Goal: Information Seeking & Learning: Learn about a topic

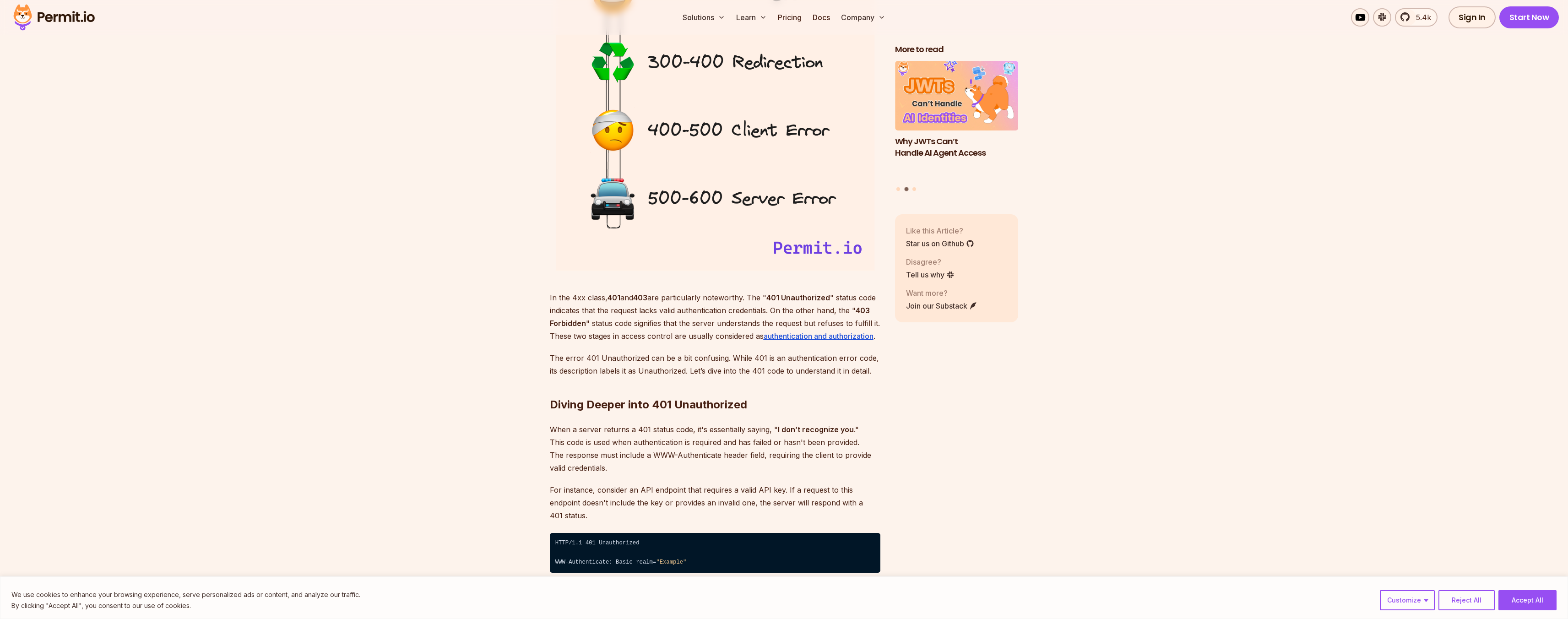
scroll to position [1222, 0]
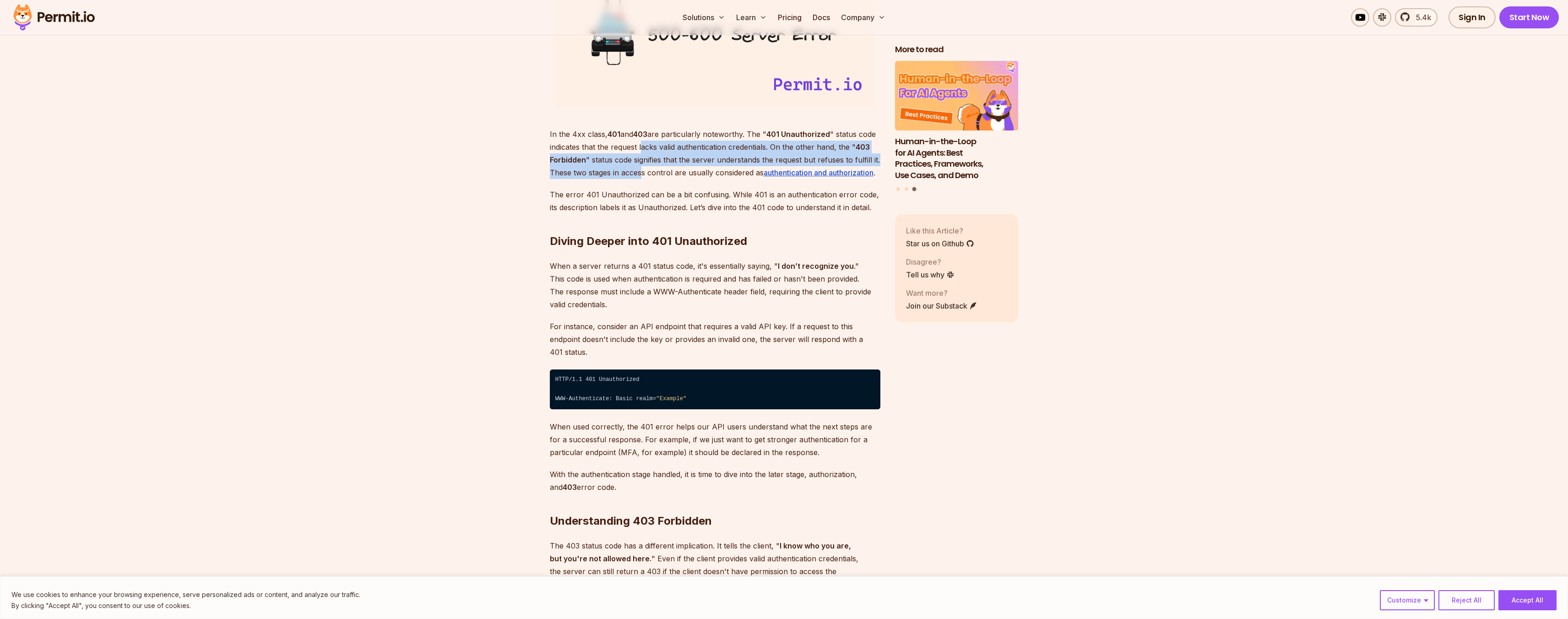
drag, startPoint x: 642, startPoint y: 147, endPoint x: 640, endPoint y: 166, distance: 19.1
click at [640, 166] on p "In the 4xx class, 401 and 403 are particularly noteworthy. The " 401 Unauthoriz…" at bounding box center [715, 153] width 331 height 51
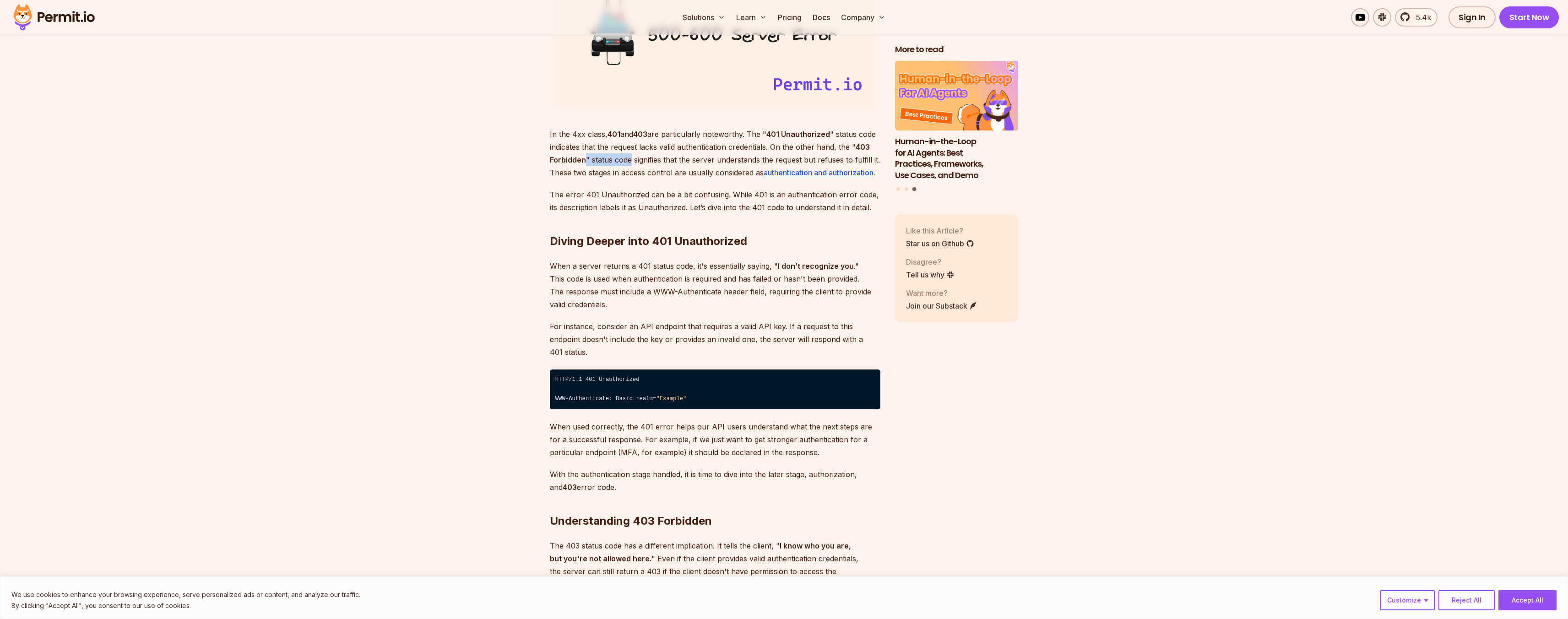
drag, startPoint x: 586, startPoint y: 159, endPoint x: 631, endPoint y: 159, distance: 45.0
click at [631, 159] on p "In the 4xx class, 401 and 403 are particularly noteworthy. The " 401 Unauthoriz…" at bounding box center [715, 153] width 331 height 51
drag, startPoint x: 636, startPoint y: 158, endPoint x: 636, endPoint y: 169, distance: 11.0
click at [636, 169] on p "In the 4xx class, 401 and 403 are particularly noteworthy. The " 401 Unauthoriz…" at bounding box center [715, 153] width 331 height 51
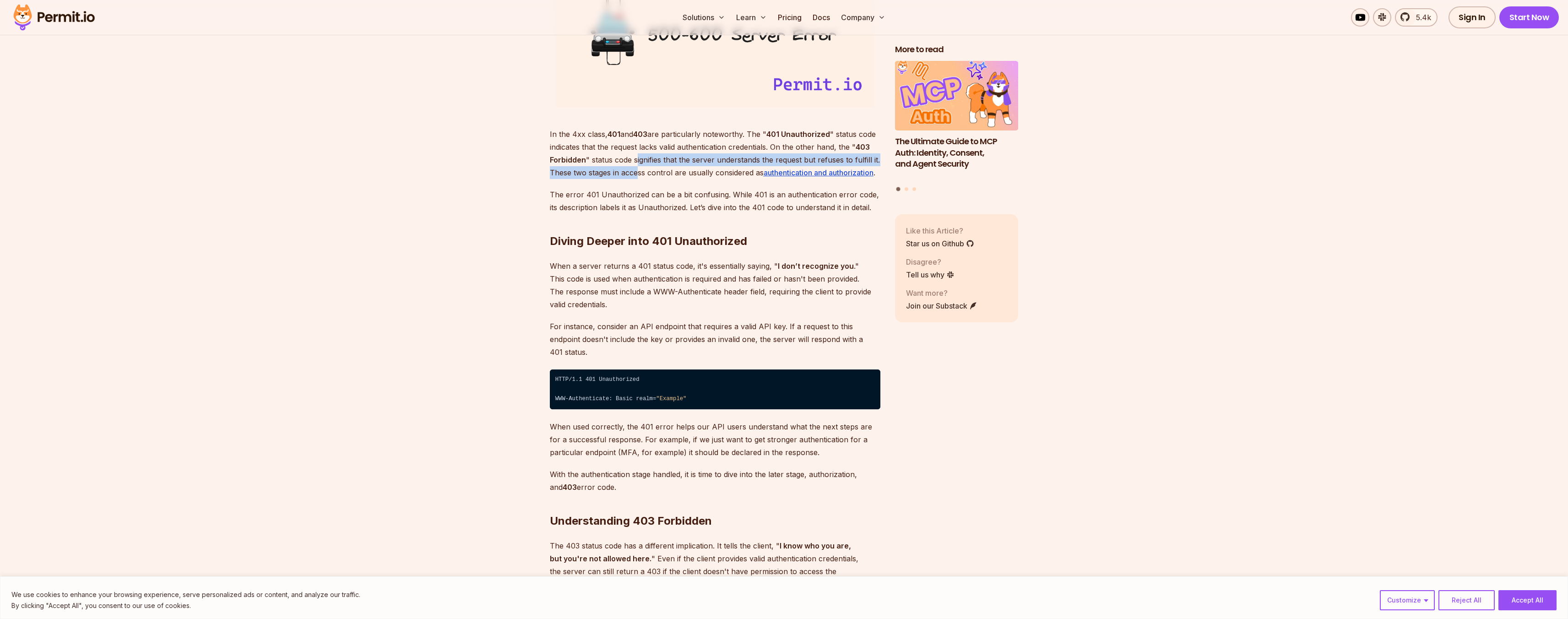
click at [636, 169] on p "In the 4xx class, 401 and 403 are particularly noteworthy. The " 401 Unauthoriz…" at bounding box center [715, 153] width 331 height 51
drag, startPoint x: 570, startPoint y: 173, endPoint x: 743, endPoint y: 173, distance: 173.0
click at [742, 173] on p "In the 4xx class, 401 and 403 are particularly noteworthy. The " 401 Unauthoriz…" at bounding box center [715, 153] width 331 height 51
click at [743, 173] on p "In the 4xx class, 401 and 403 are particularly noteworthy. The " 401 Unauthoriz…" at bounding box center [715, 153] width 331 height 51
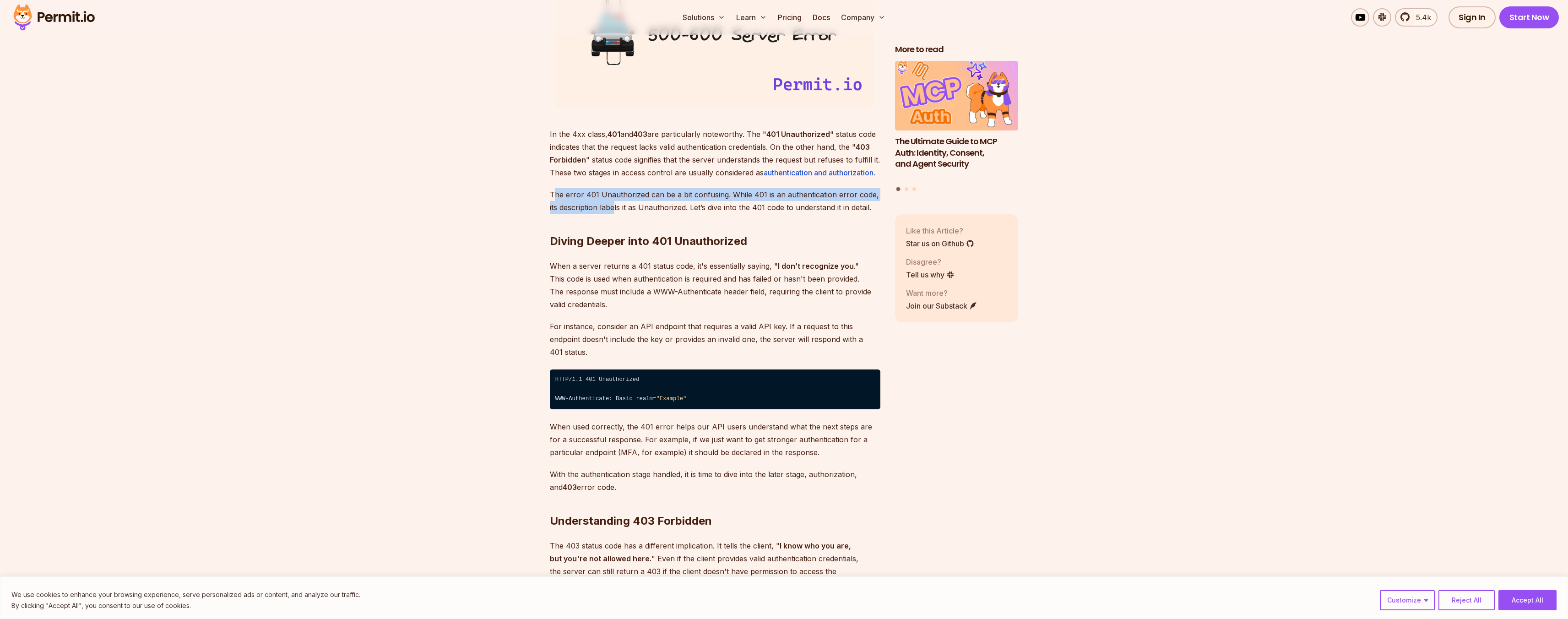
drag, startPoint x: 556, startPoint y: 197, endPoint x: 615, endPoint y: 201, distance: 59.1
click at [615, 201] on p "The error 401 Unauthorized can be a bit confusing. While 401 is an authenticati…" at bounding box center [715, 201] width 331 height 26
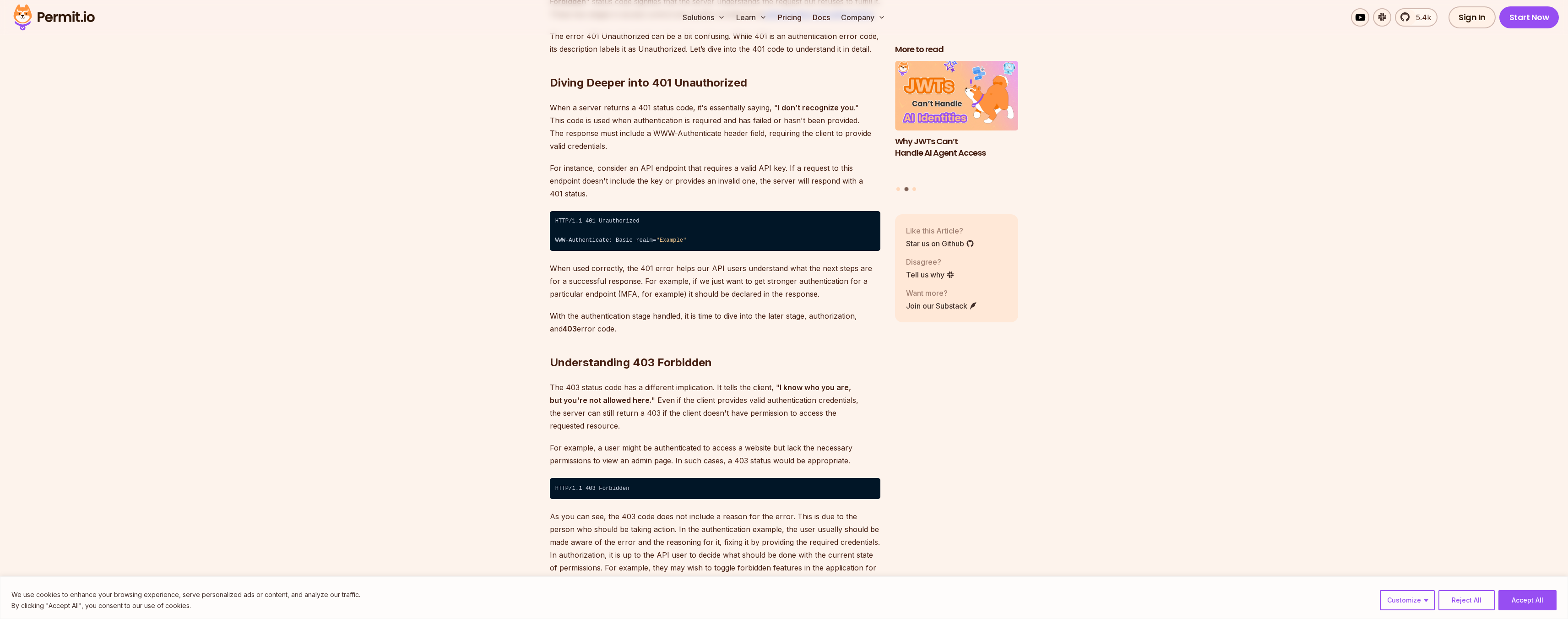
scroll to position [1436, 0]
